Goal: Task Accomplishment & Management: Manage account settings

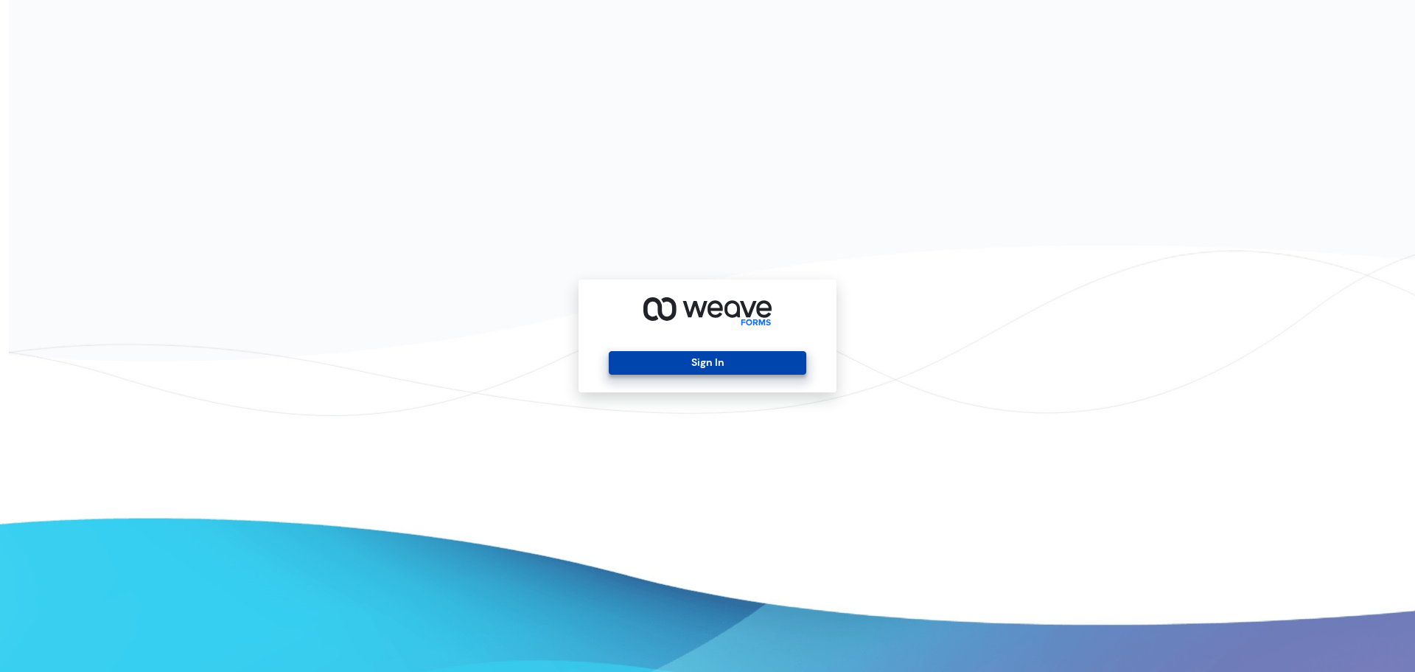
click at [721, 362] on button "Sign In" at bounding box center [707, 363] width 197 height 24
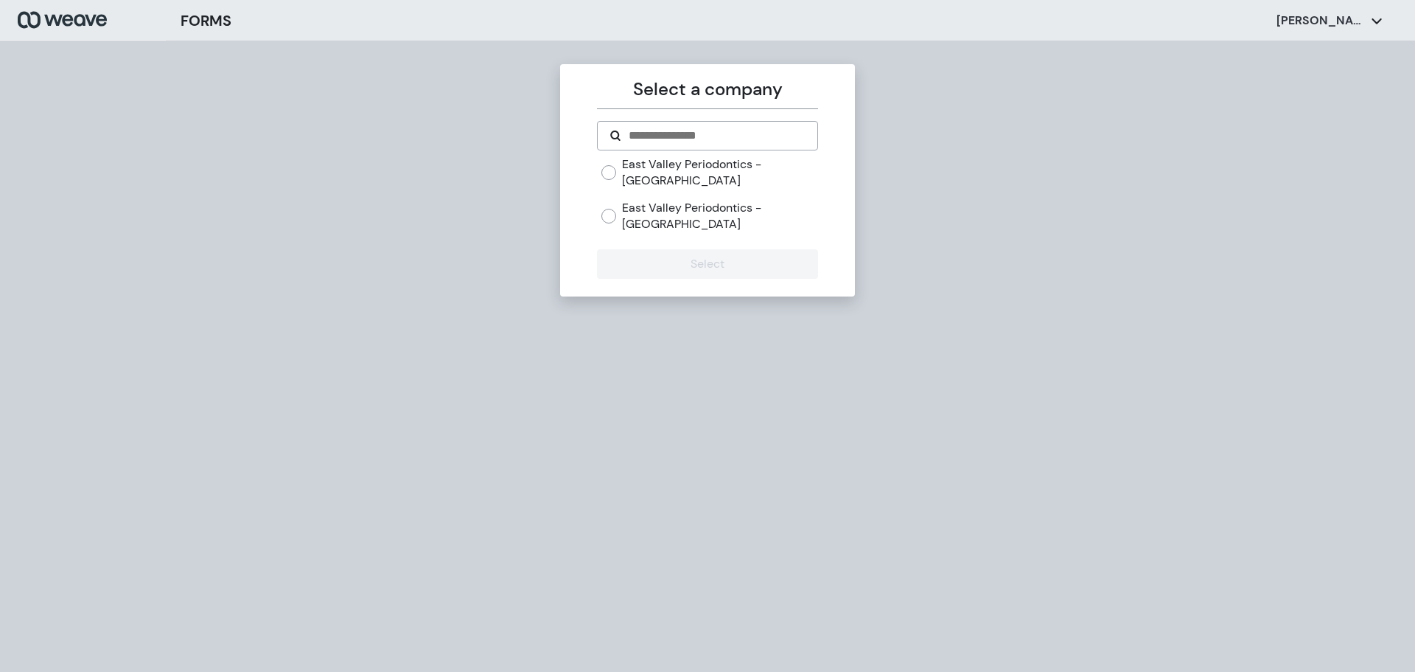
click at [720, 203] on label "East Valley Periodontics - Mesa" at bounding box center [719, 216] width 195 height 32
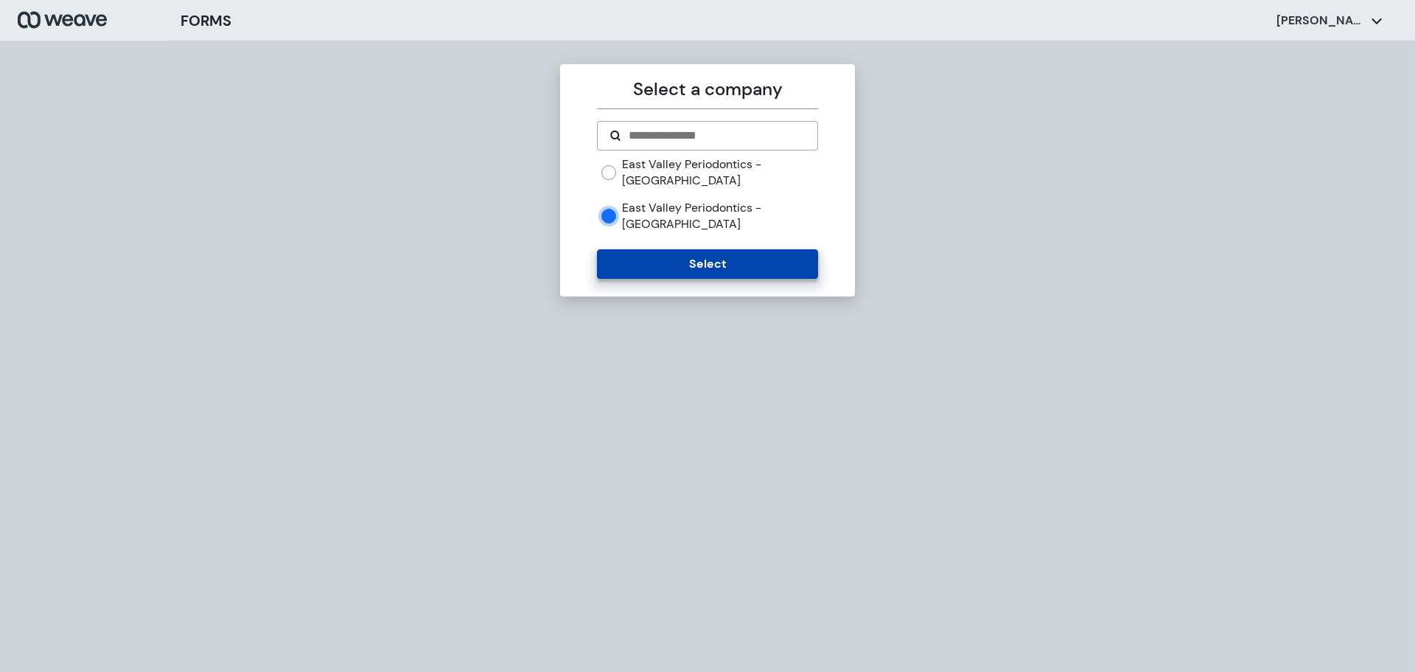
click at [712, 249] on button "Select" at bounding box center [707, 263] width 220 height 29
